Goal: Task Accomplishment & Management: Use online tool/utility

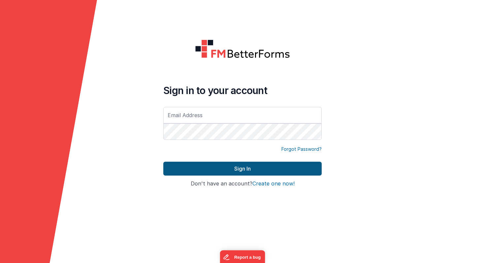
type input "[PERSON_NAME][EMAIL_ADDRESS][PERSON_NAME][DOMAIN_NAME]"
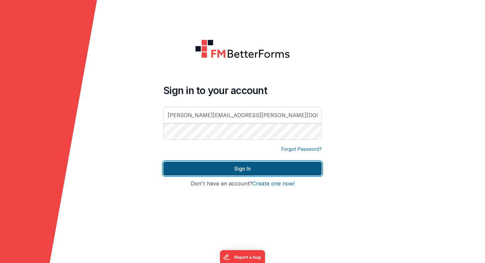
click at [221, 168] on button "Sign In" at bounding box center [242, 169] width 158 height 14
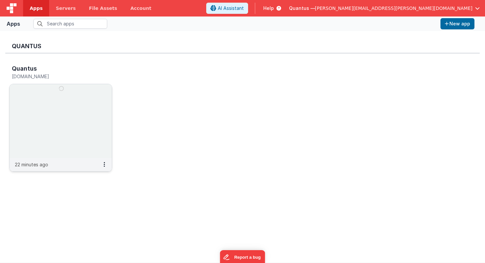
click at [59, 145] on img at bounding box center [61, 121] width 102 height 74
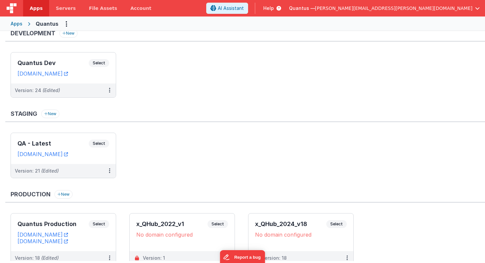
scroll to position [9, 0]
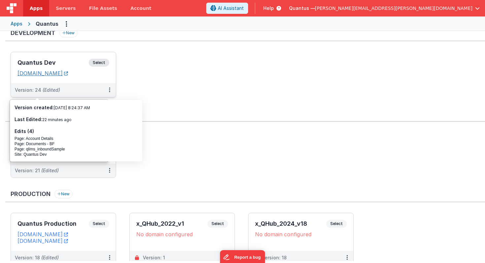
click at [52, 76] on link "[DOMAIN_NAME]" at bounding box center [42, 73] width 50 height 7
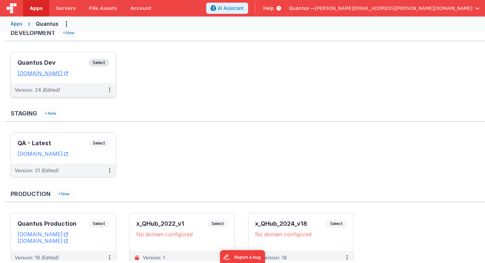
click at [89, 91] on div "Version: 24 (Edited)" at bounding box center [59, 90] width 88 height 7
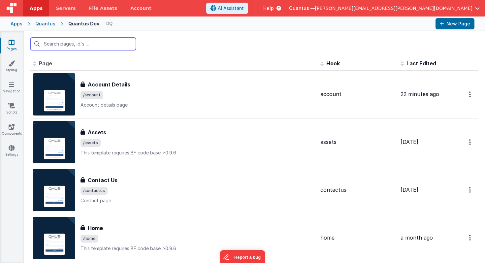
click at [91, 45] on input "text" at bounding box center [83, 44] width 106 height 13
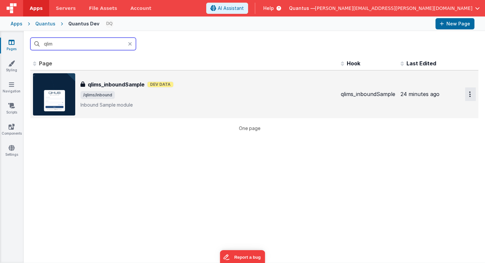
type input "qlim"
click at [466, 93] on button "Options" at bounding box center [470, 94] width 11 height 14
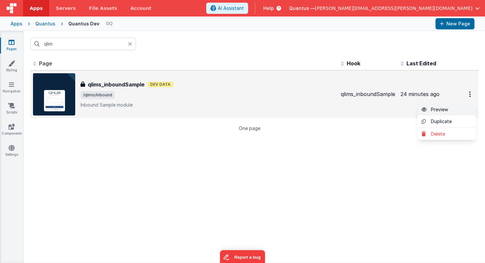
click at [439, 109] on link "Preview" at bounding box center [446, 110] width 58 height 12
